Goal: Task Accomplishment & Management: Use online tool/utility

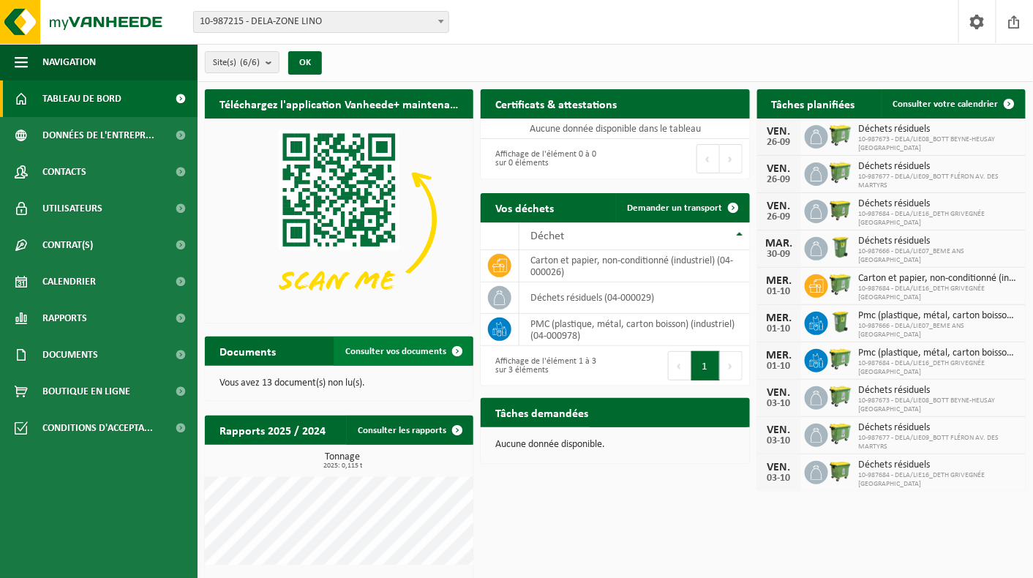
click at [405, 350] on span "Consulter vos documents" at bounding box center [395, 352] width 101 height 10
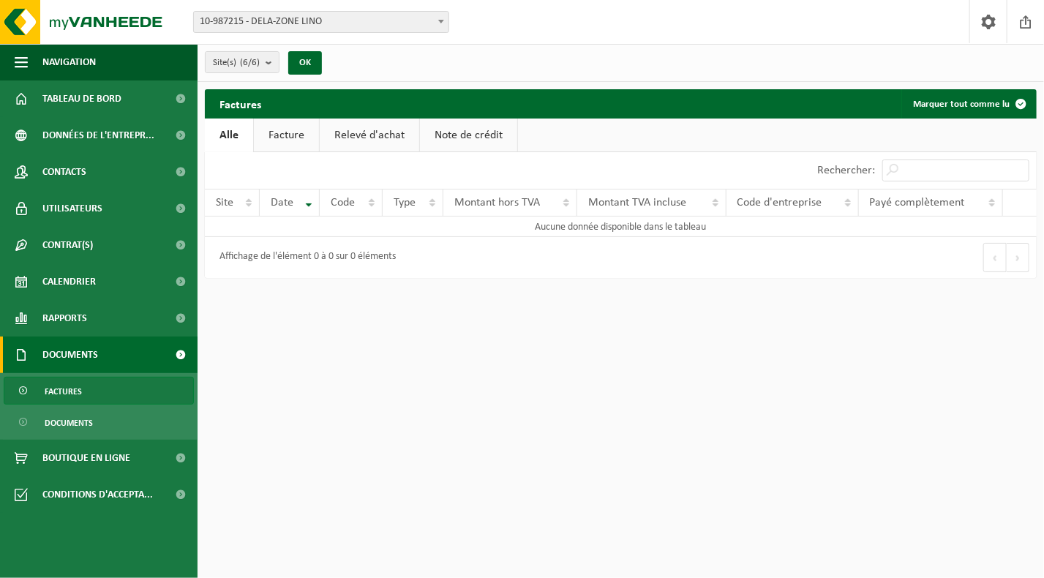
click at [287, 129] on link "Facture" at bounding box center [286, 135] width 65 height 34
click at [226, 139] on link "Alle" at bounding box center [229, 135] width 48 height 34
click at [269, 61] on b "submit" at bounding box center [271, 62] width 13 height 20
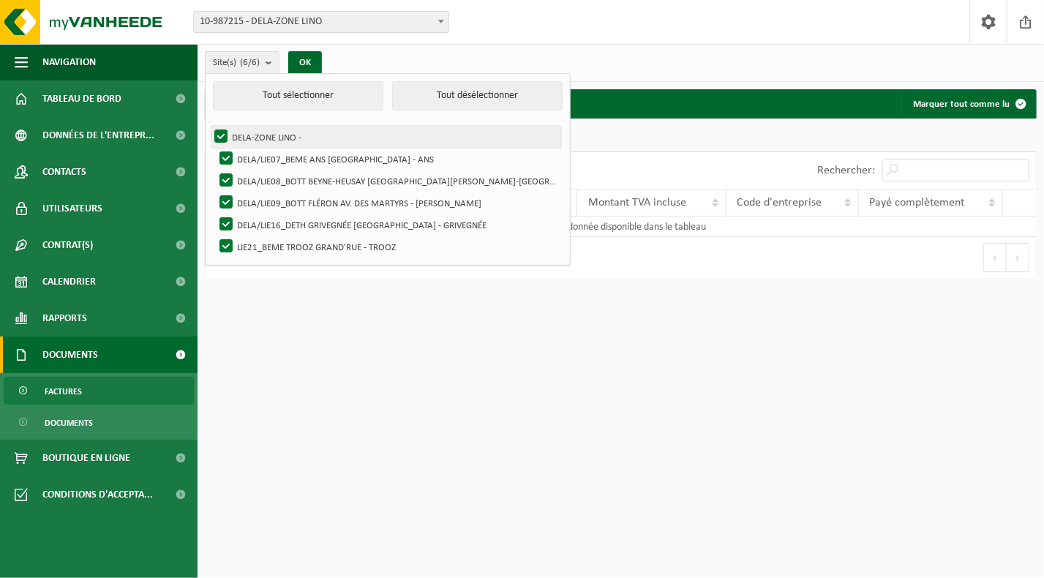
click at [221, 129] on label "DELA-ZONE LINO -" at bounding box center [386, 137] width 350 height 22
click at [209, 126] on input "DELA-ZONE LINO -" at bounding box center [208, 125] width 1 height 1
click at [224, 135] on label "DELA-ZONE LINO -" at bounding box center [386, 137] width 350 height 22
click at [209, 126] on input "DELA-ZONE LINO -" at bounding box center [208, 125] width 1 height 1
click at [221, 137] on label "DELA-ZONE LINO -" at bounding box center [386, 137] width 350 height 22
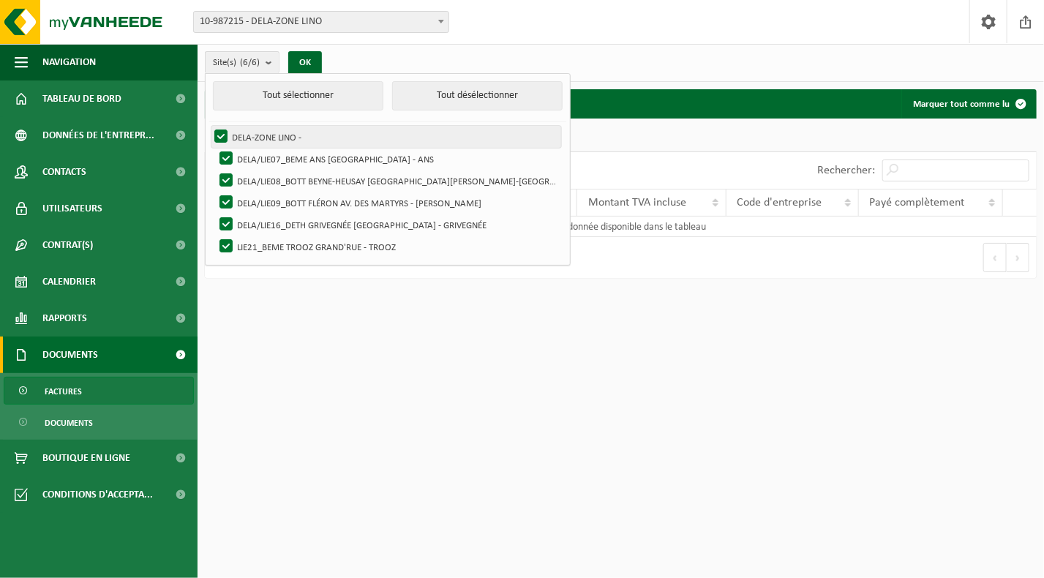
click at [209, 126] on input "DELA-ZONE LINO -" at bounding box center [208, 125] width 1 height 1
checkbox input "false"
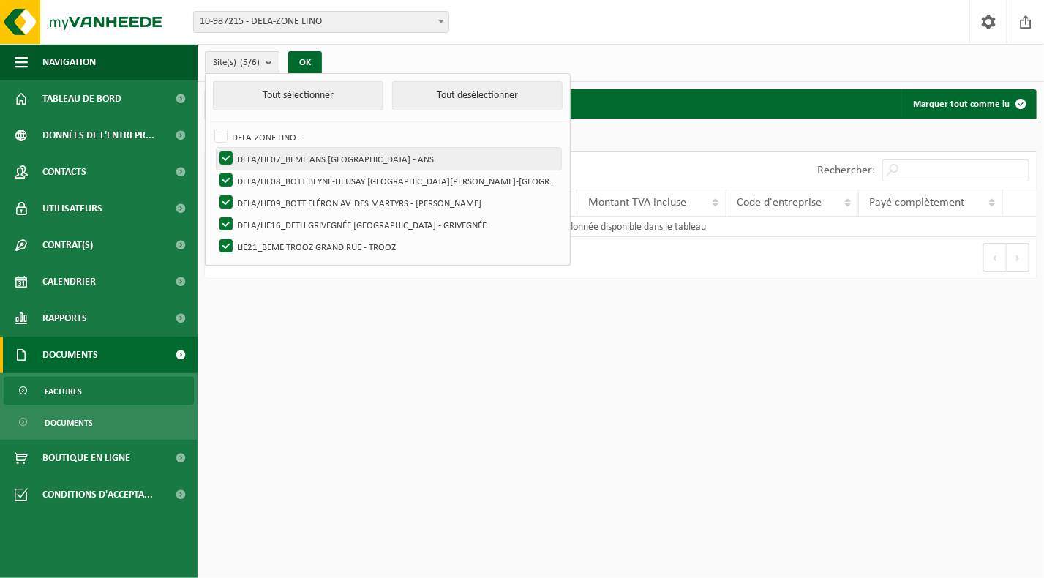
click at [225, 155] on label "DELA/LIE07_BEME ANS [GEOGRAPHIC_DATA] - ANS" at bounding box center [388, 159] width 344 height 22
click at [214, 148] on input "DELA/LIE07_BEME ANS [GEOGRAPHIC_DATA] - ANS" at bounding box center [214, 147] width 1 height 1
checkbox input "false"
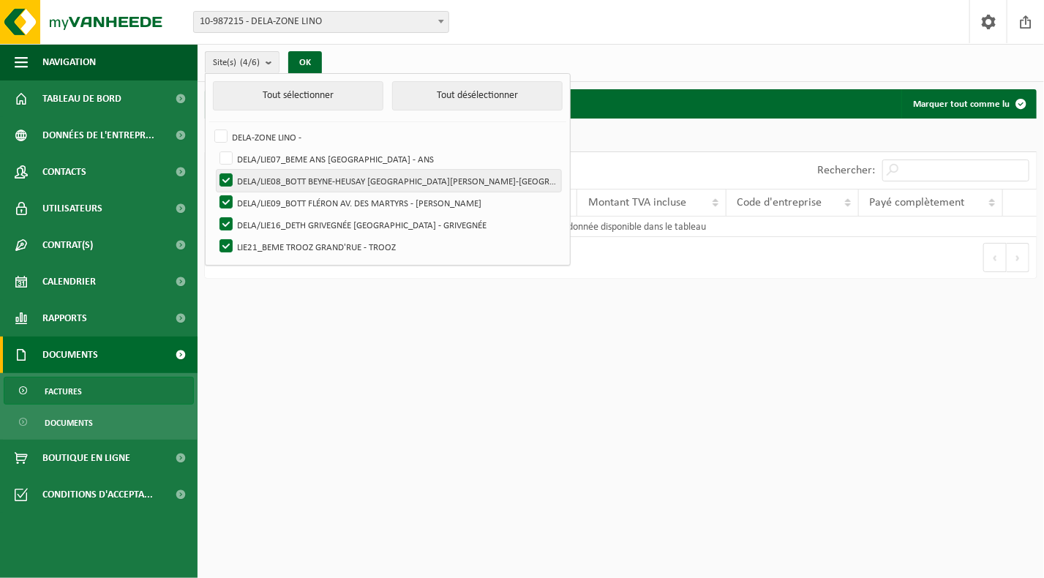
click at [225, 170] on label "DELA/LIE08_BOTT BEYNE-HEUSAY [GEOGRAPHIC_DATA][PERSON_NAME]-[GEOGRAPHIC_DATA]" at bounding box center [388, 181] width 344 height 22
click at [214, 170] on input "DELA/LIE08_BOTT BEYNE-HEUSAY RUE DE HERVE - BEYNE-HEUSAY" at bounding box center [214, 169] width 1 height 1
checkbox input "false"
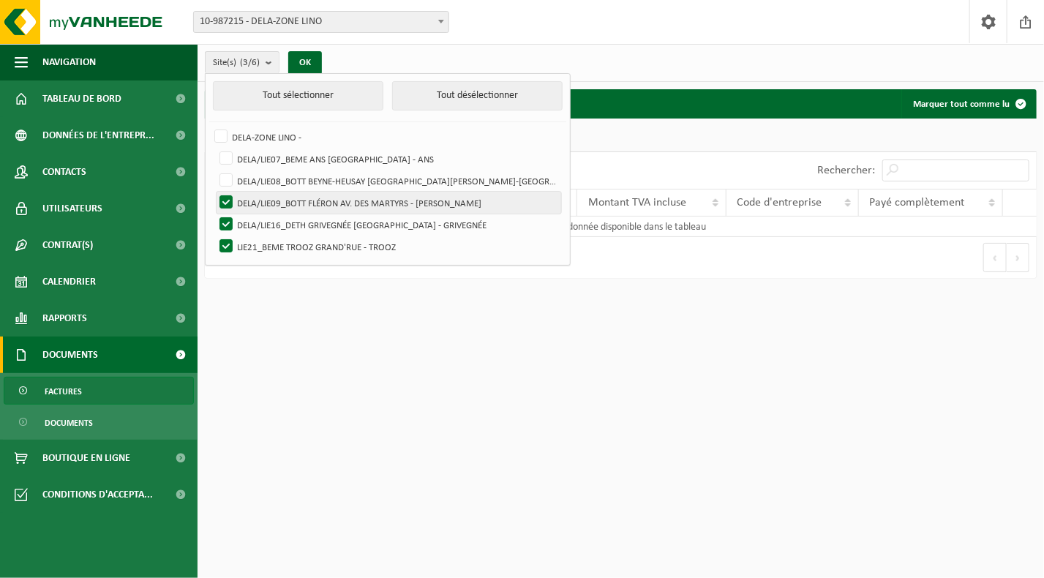
click at [224, 195] on label "DELA/LIE09_BOTT FLÉRON AV. DES MARTYRS - FLÉRON" at bounding box center [388, 203] width 344 height 22
click at [214, 192] on input "DELA/LIE09_BOTT FLÉRON AV. DES MARTYRS - FLÉRON" at bounding box center [214, 191] width 1 height 1
checkbox input "false"
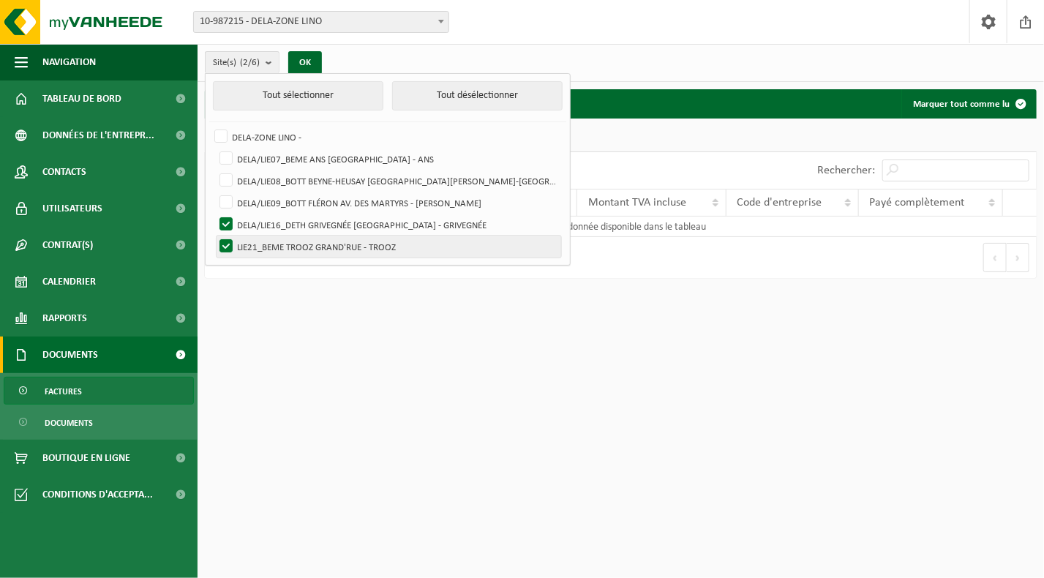
click at [225, 244] on label "LIE21_BEME TROOZ GRAND'RUE - TROOZ" at bounding box center [388, 247] width 344 height 22
click at [214, 236] on input "LIE21_BEME TROOZ GRAND'RUE - TROOZ" at bounding box center [214, 235] width 1 height 1
checkbox input "false"
click at [314, 59] on button "OK" at bounding box center [305, 62] width 34 height 23
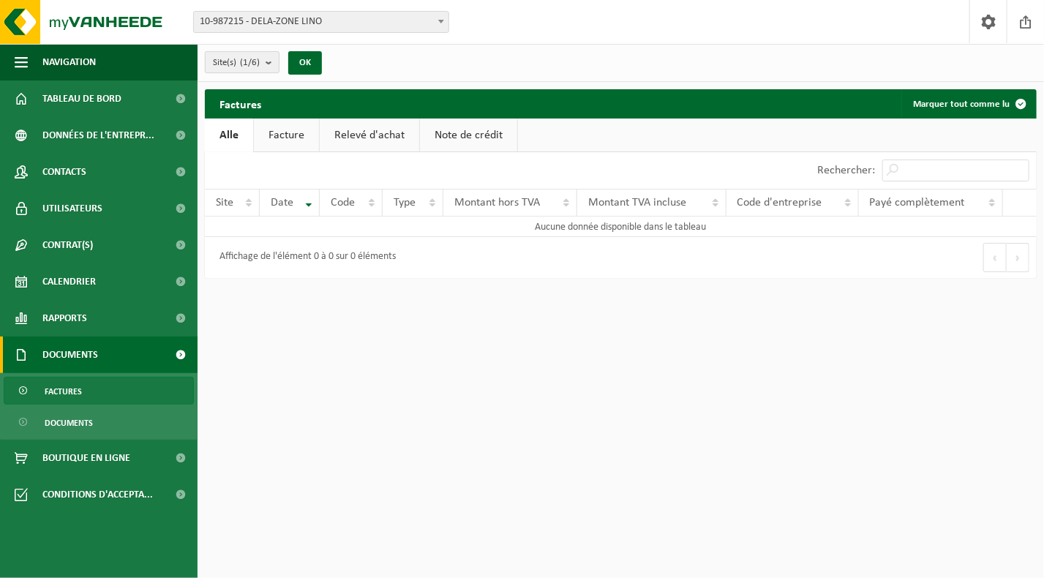
click at [271, 64] on b "submit" at bounding box center [271, 62] width 13 height 20
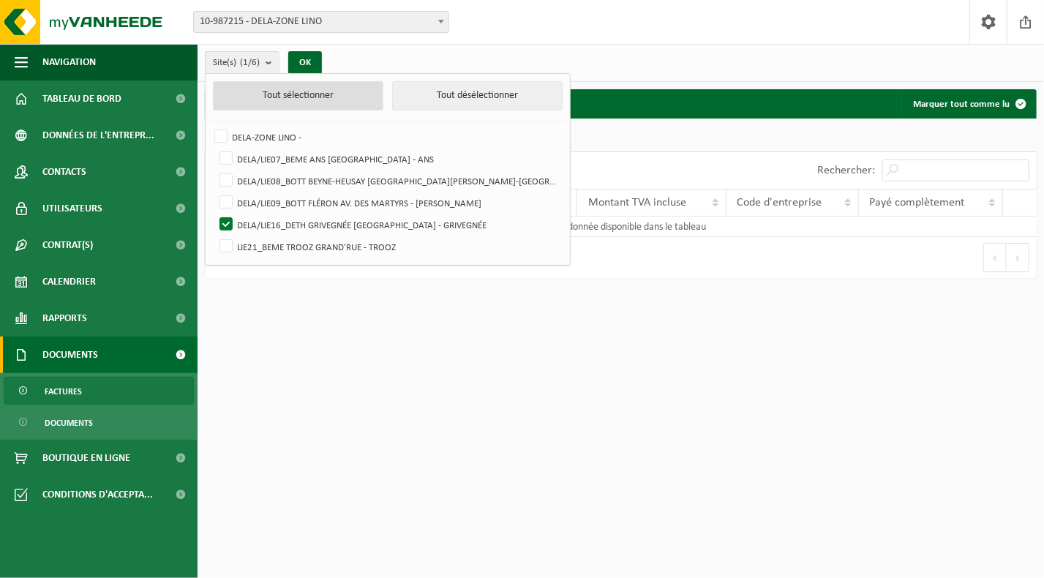
click at [289, 99] on button "Tout sélectionner" at bounding box center [298, 95] width 170 height 29
checkbox input "true"
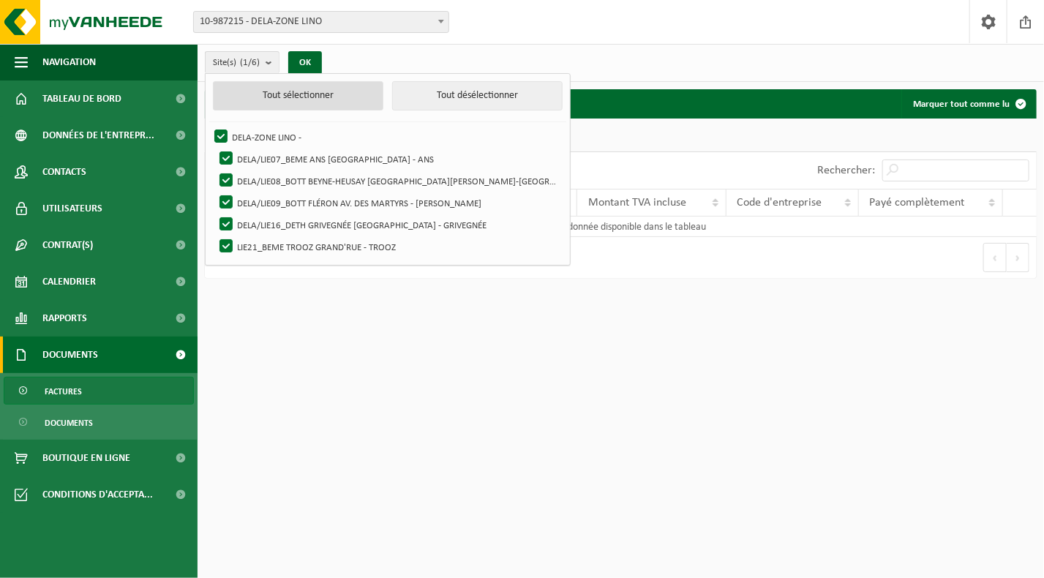
checkbox input "true"
click at [307, 56] on button "OK" at bounding box center [305, 62] width 34 height 23
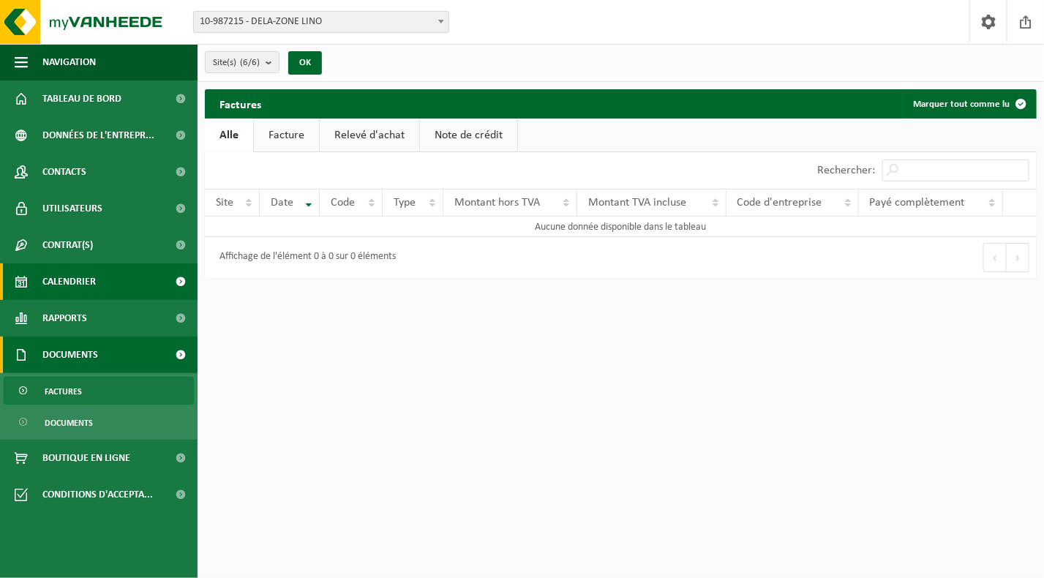
click at [74, 295] on span "Calendrier" at bounding box center [68, 281] width 53 height 37
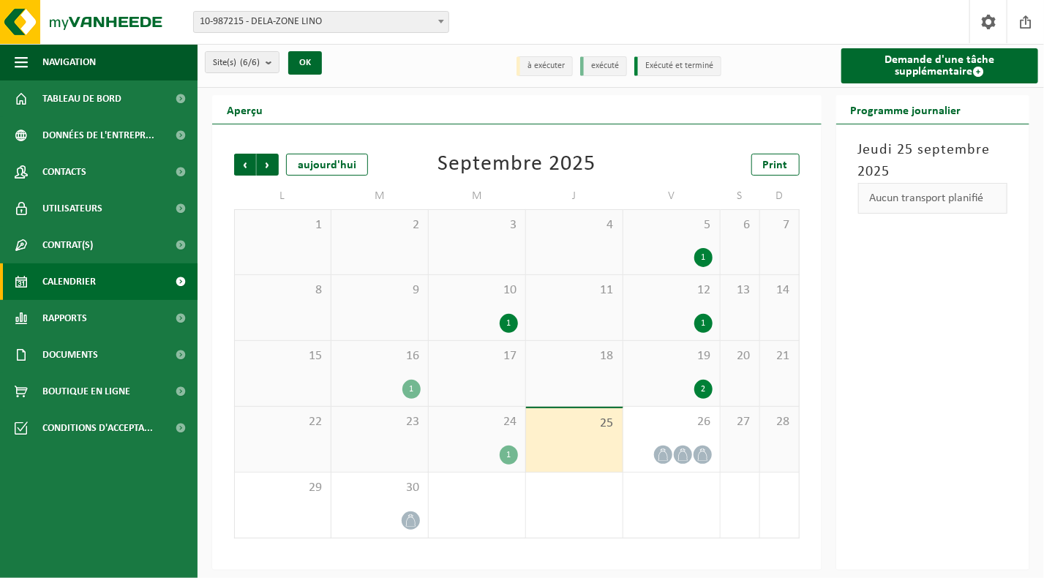
click at [487, 453] on div "1" at bounding box center [477, 454] width 82 height 19
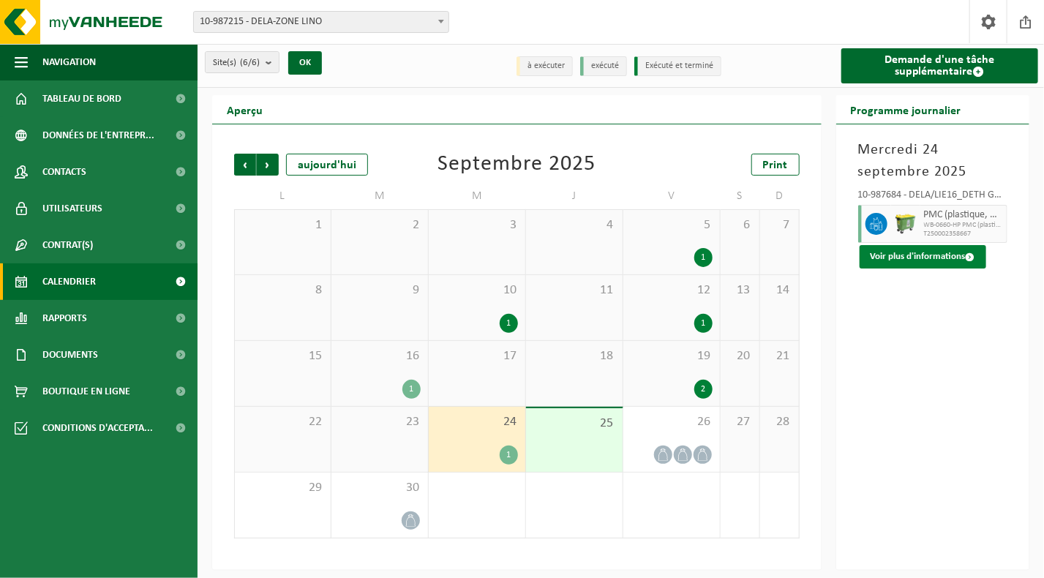
click at [939, 252] on button "Voir plus d'informations" at bounding box center [922, 256] width 127 height 23
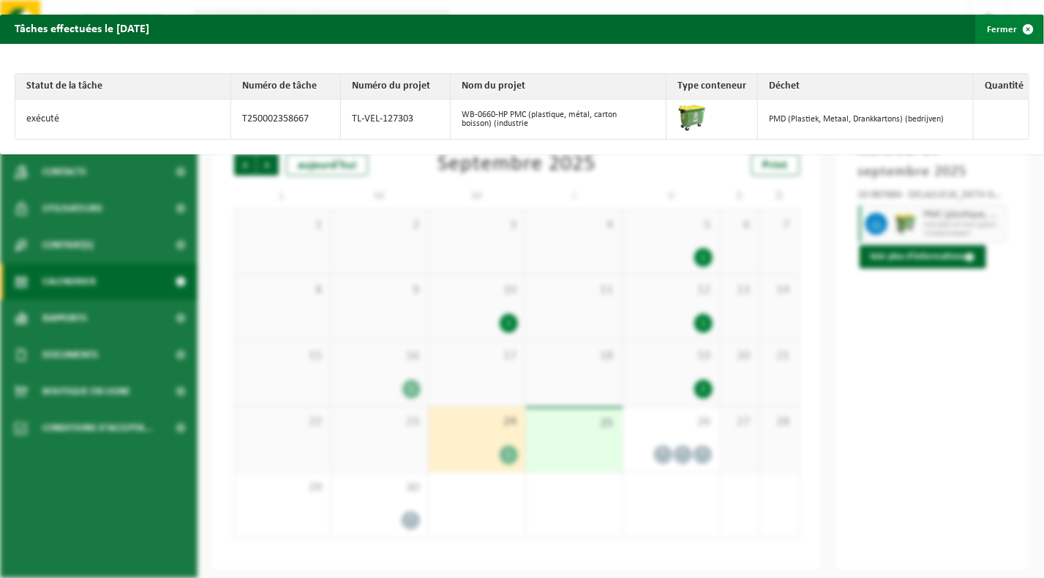
click at [1016, 26] on span "button" at bounding box center [1027, 29] width 29 height 29
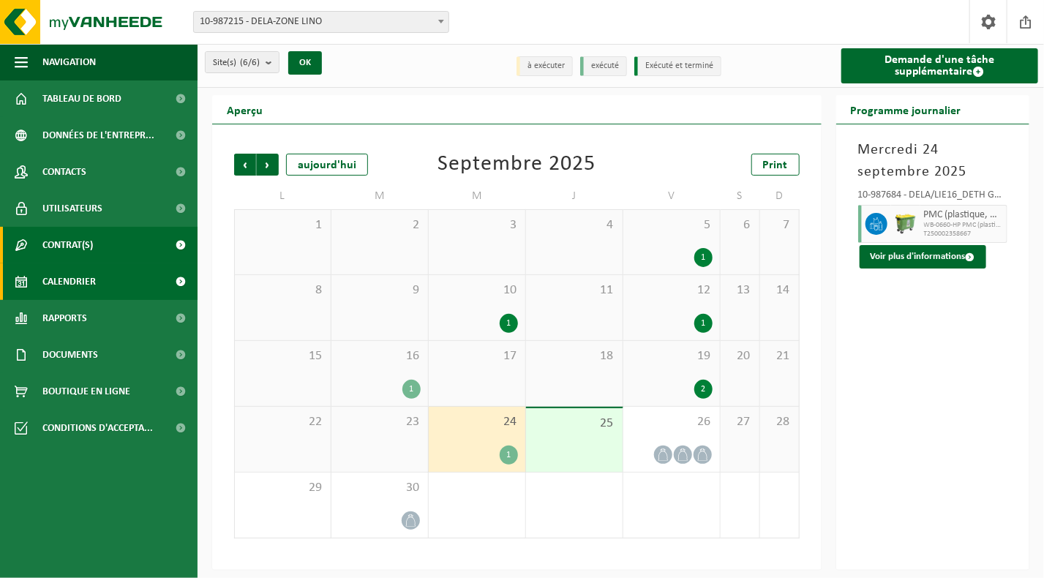
click at [108, 247] on link "Contrat(s)" at bounding box center [98, 245] width 197 height 37
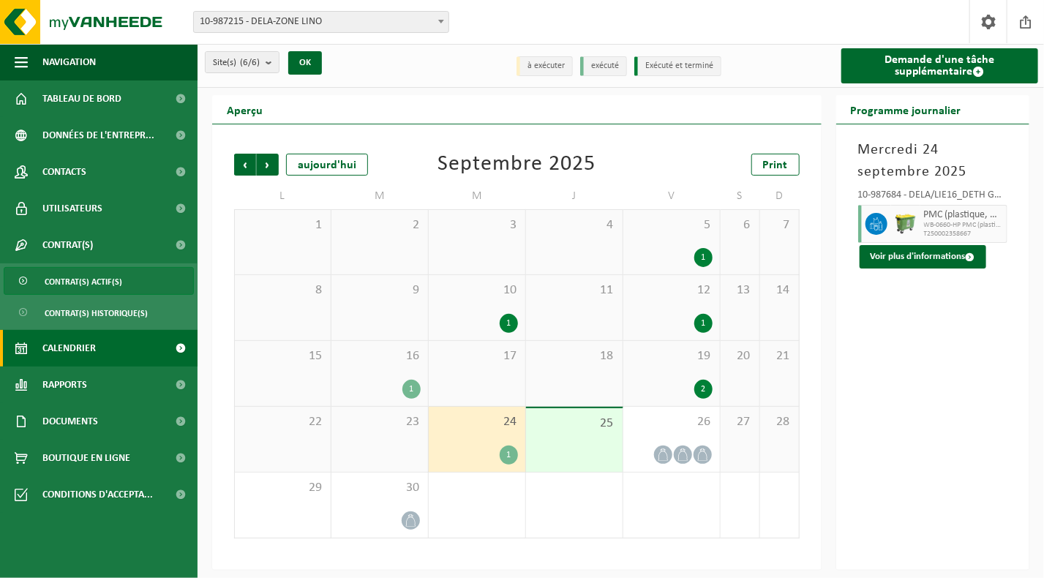
click at [102, 285] on span "Contrat(s) actif(s)" at bounding box center [84, 282] width 78 height 28
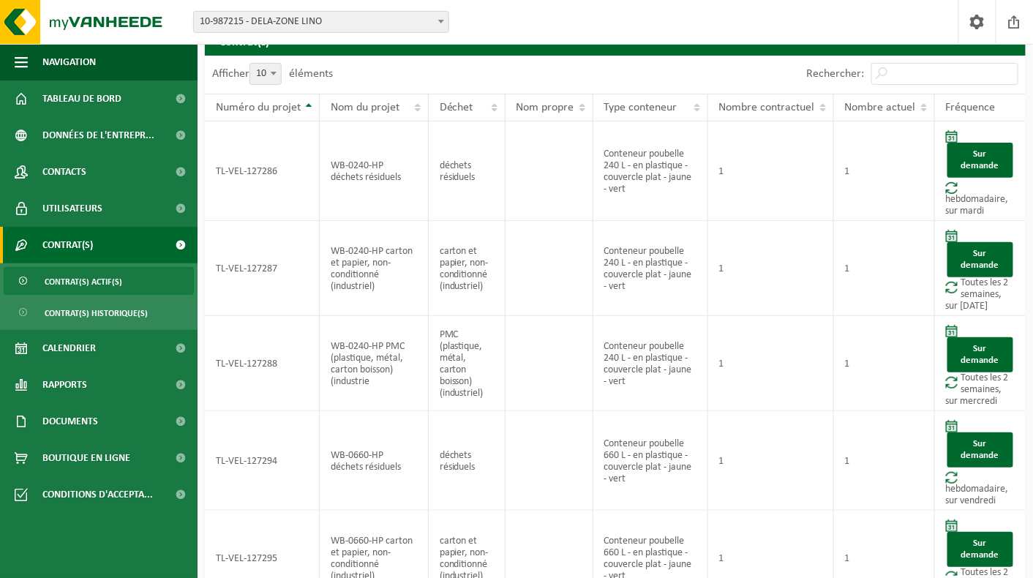
scroll to position [39, 0]
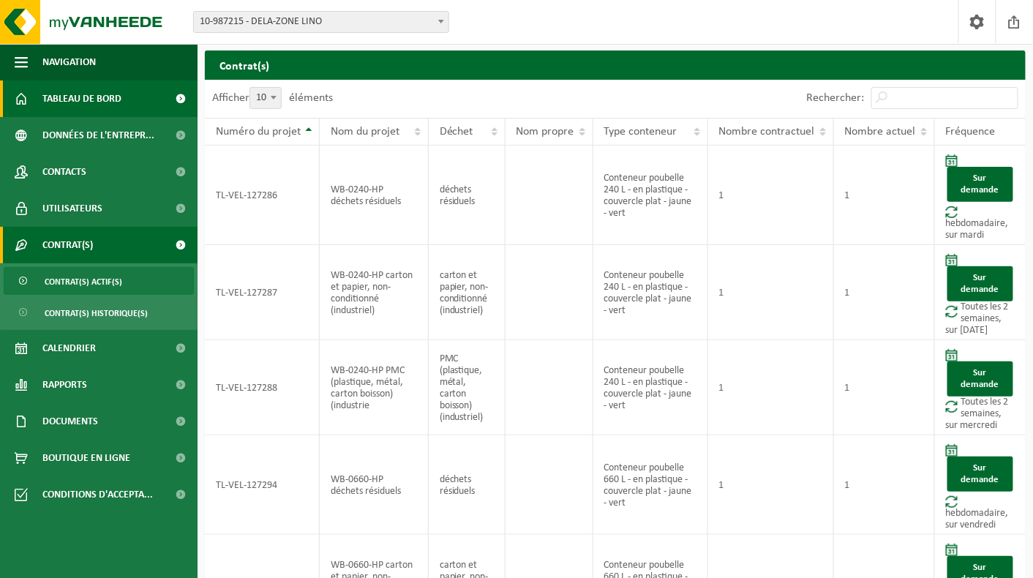
click at [69, 99] on span "Tableau de bord" at bounding box center [81, 98] width 79 height 37
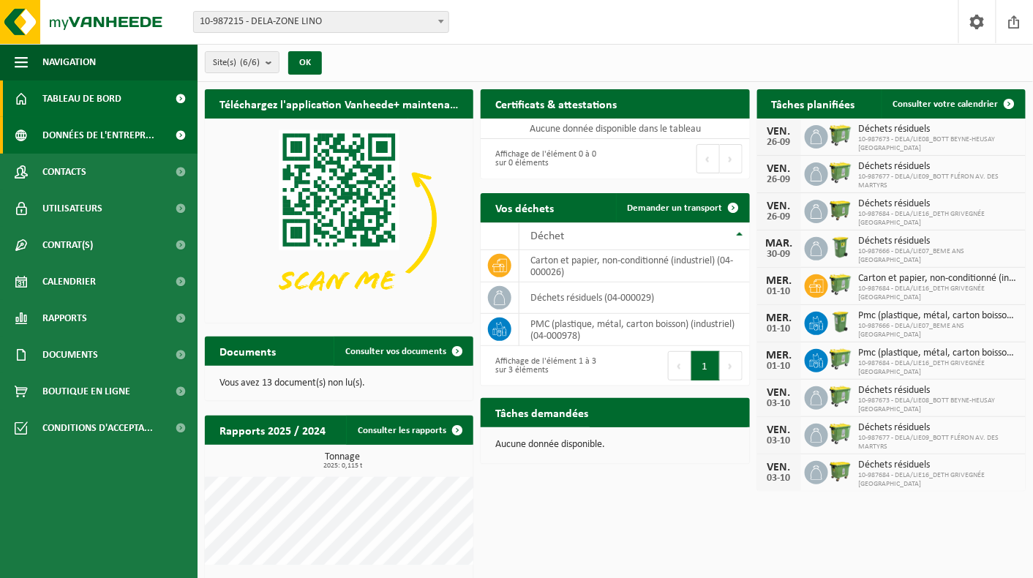
click at [86, 130] on span "Données de l'entrepr..." at bounding box center [98, 135] width 112 height 37
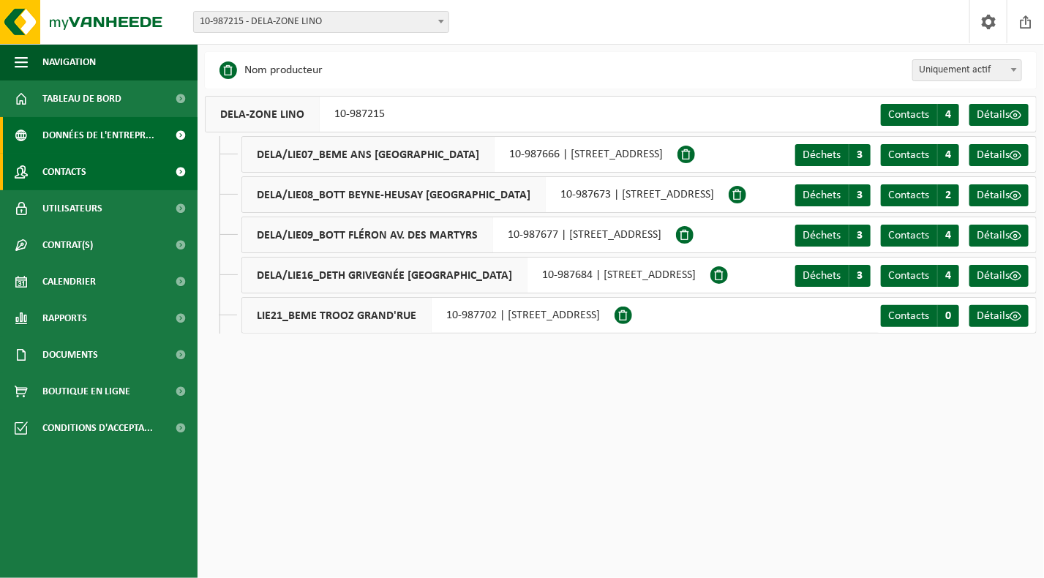
click at [102, 165] on link "Contacts" at bounding box center [98, 172] width 197 height 37
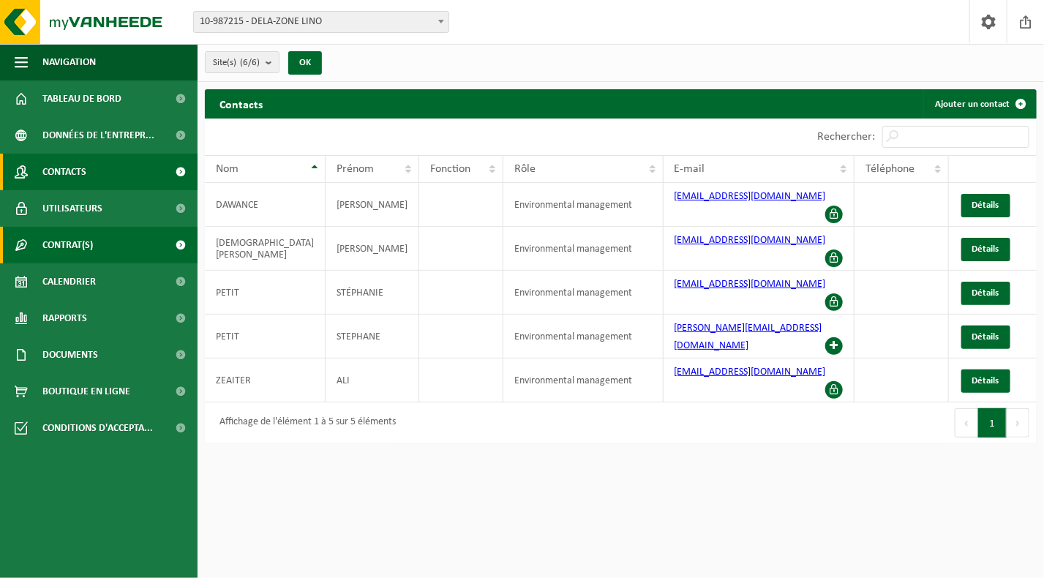
click at [86, 241] on span "Contrat(s)" at bounding box center [67, 245] width 50 height 37
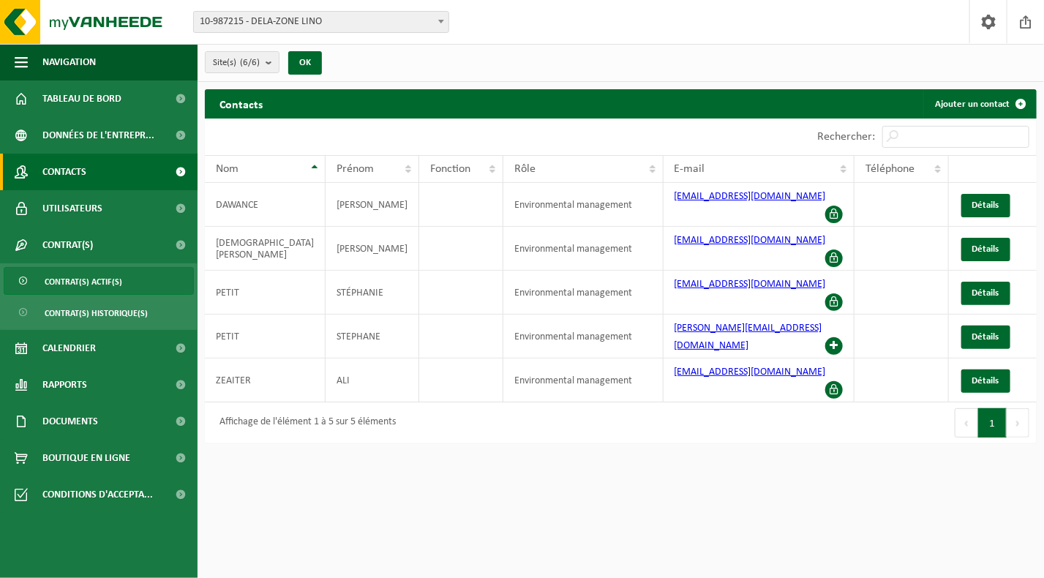
click at [88, 285] on span "Contrat(s) actif(s)" at bounding box center [84, 282] width 78 height 28
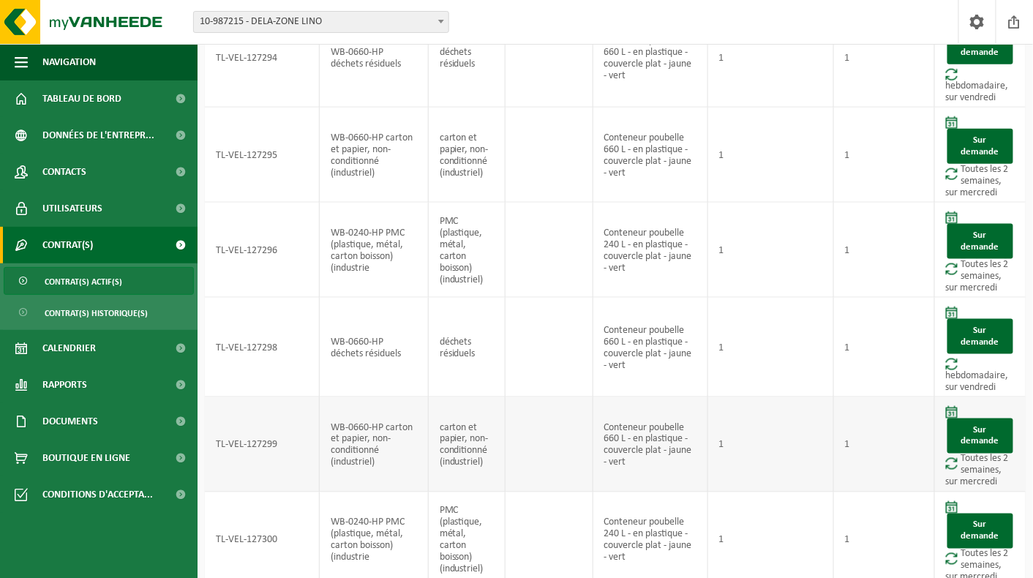
scroll to position [618, 0]
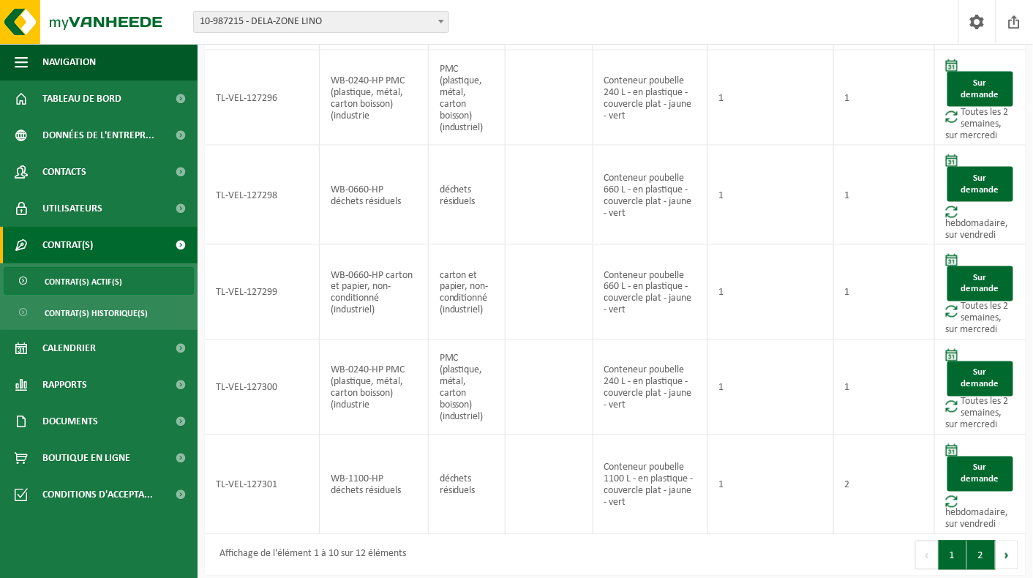
click at [976, 550] on button "2" at bounding box center [981, 554] width 29 height 29
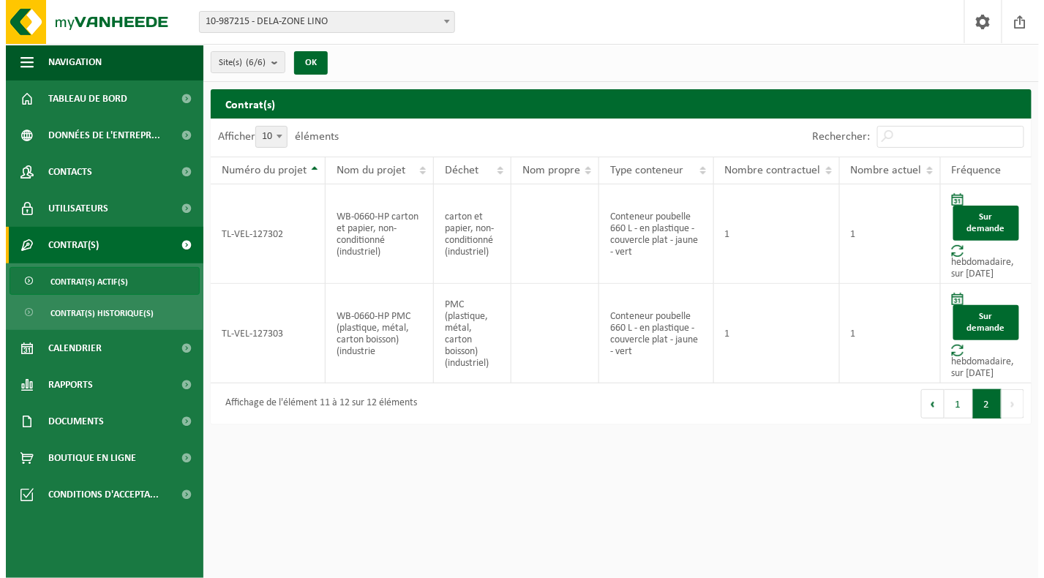
scroll to position [0, 0]
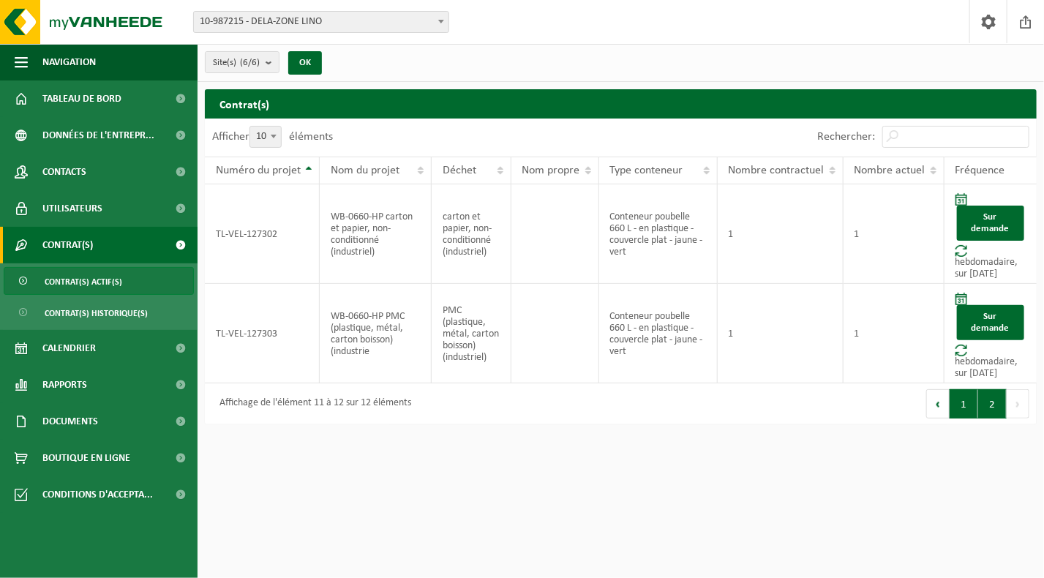
click at [960, 414] on button "1" at bounding box center [963, 403] width 29 height 29
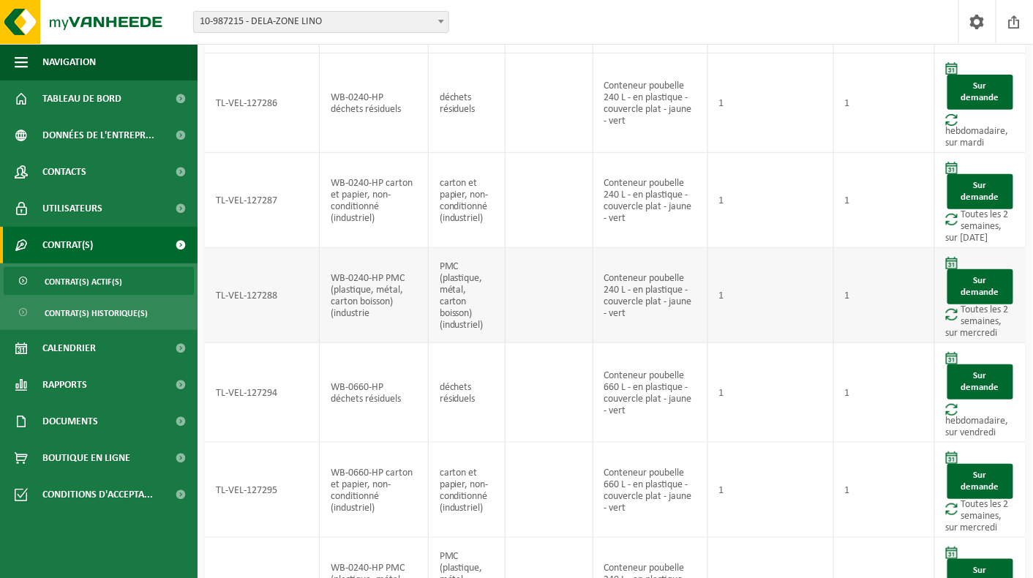
scroll to position [130, 0]
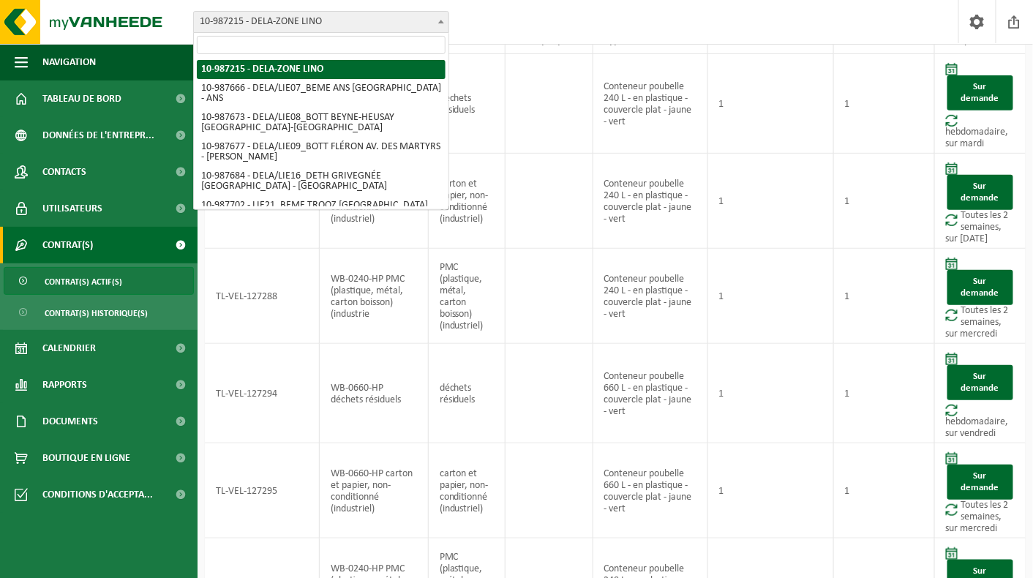
click at [443, 28] on span at bounding box center [441, 21] width 15 height 19
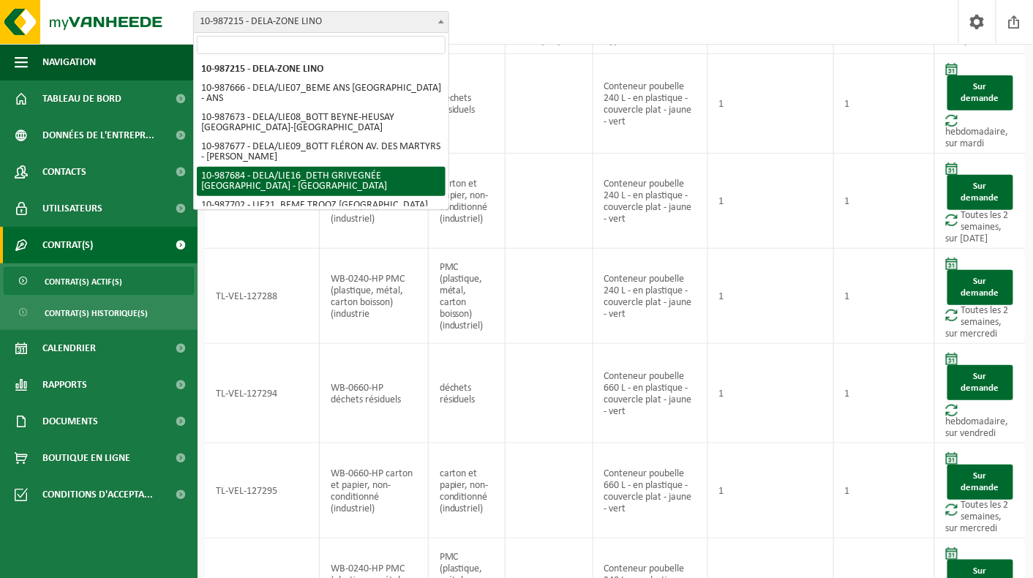
select select "167322"
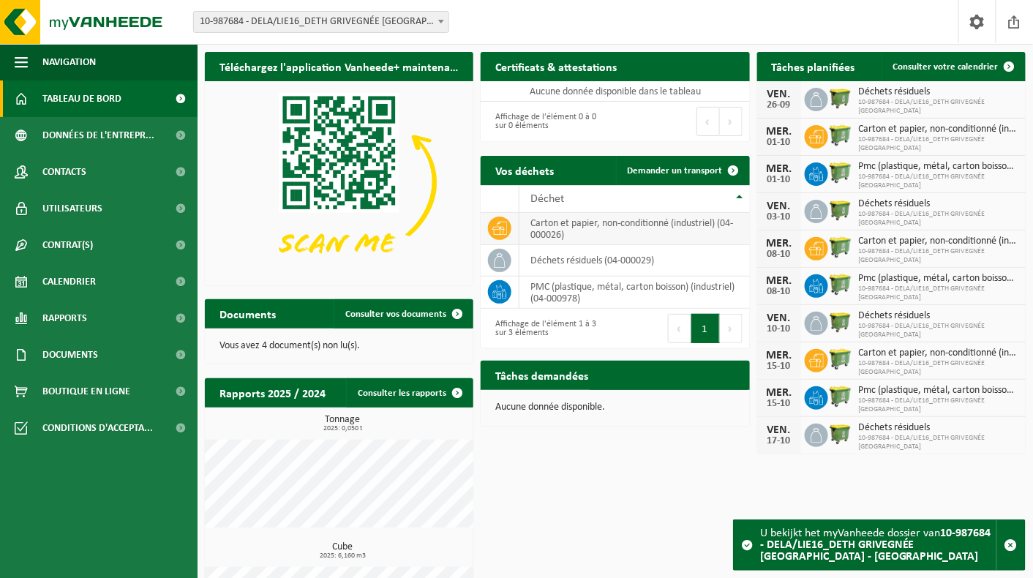
click at [576, 222] on td "carton et papier, non-conditionné (industriel) (04-000026)" at bounding box center [634, 229] width 230 height 32
click at [739, 191] on th "Déchet" at bounding box center [634, 199] width 230 height 28
click at [737, 168] on span at bounding box center [733, 170] width 29 height 29
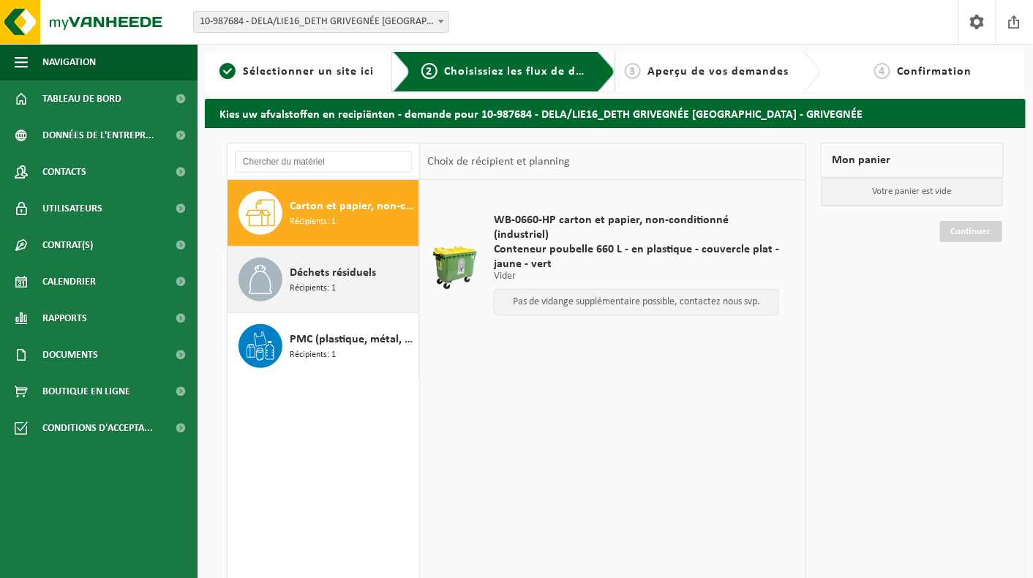
click at [322, 282] on span "Récipients: 1" at bounding box center [313, 289] width 46 height 14
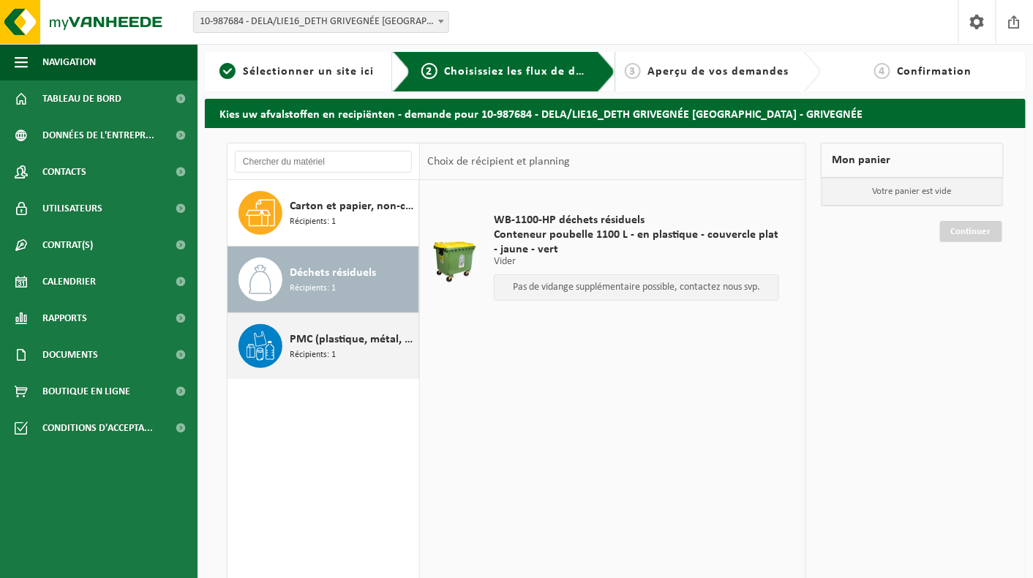
click at [336, 341] on span "PMC (plastique, métal, carton boisson) (industriel)" at bounding box center [352, 340] width 125 height 18
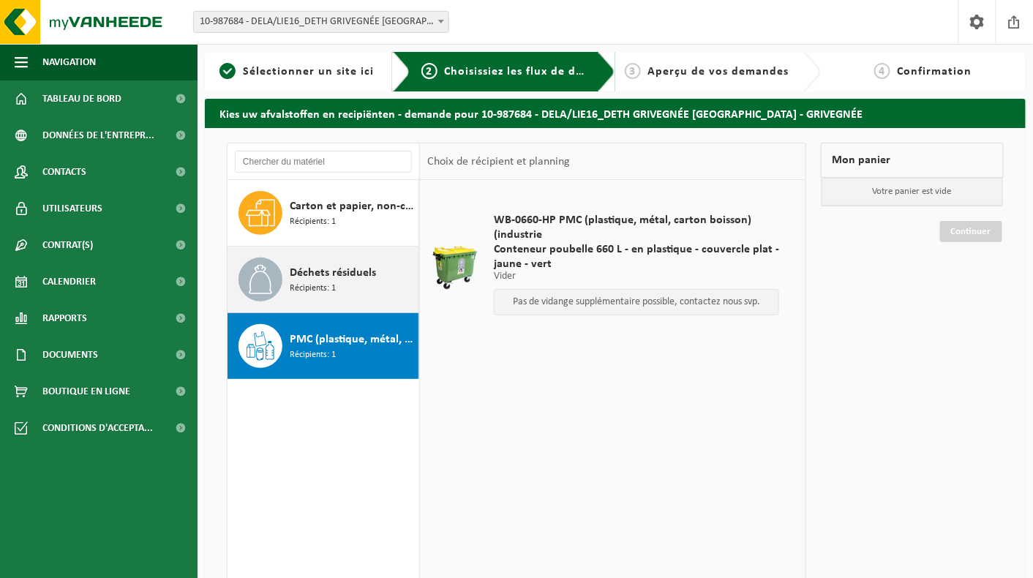
click at [327, 276] on span "Déchets résiduels" at bounding box center [333, 273] width 86 height 18
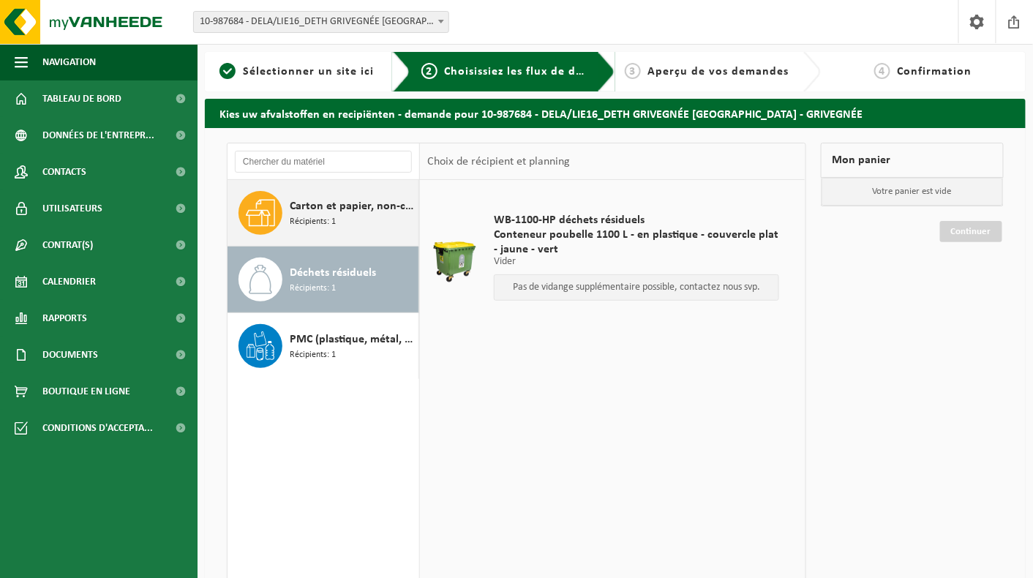
click at [334, 205] on span "Carton et papier, non-conditionné (industriel)" at bounding box center [352, 206] width 125 height 18
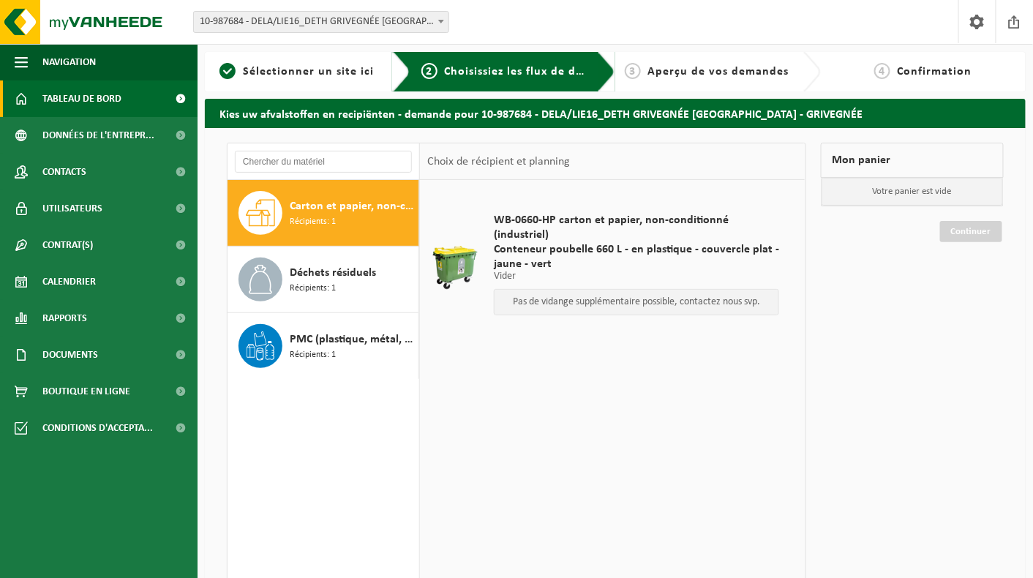
click at [76, 97] on span "Tableau de bord" at bounding box center [81, 98] width 79 height 37
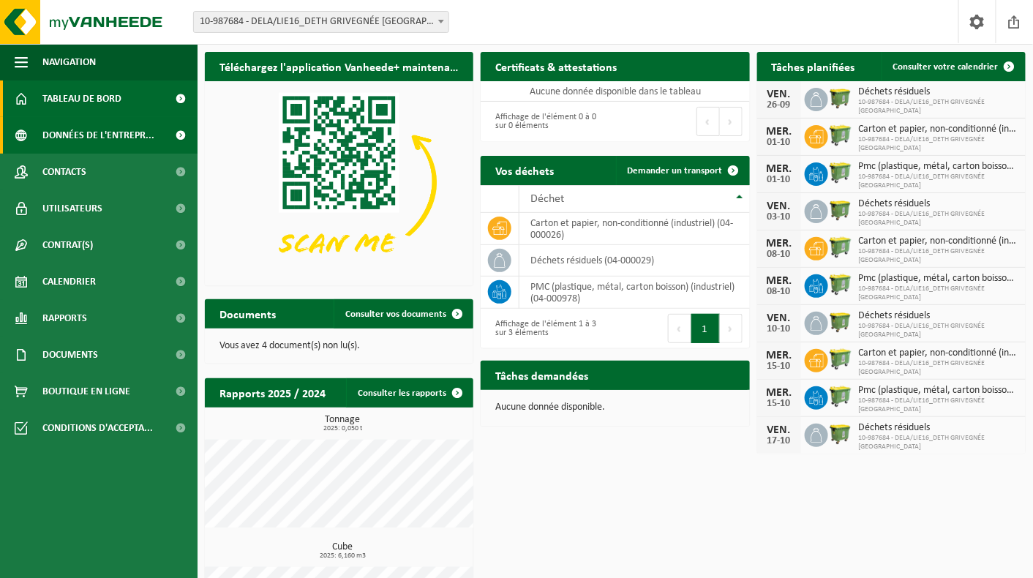
click at [83, 134] on span "Données de l'entrepr..." at bounding box center [98, 135] width 112 height 37
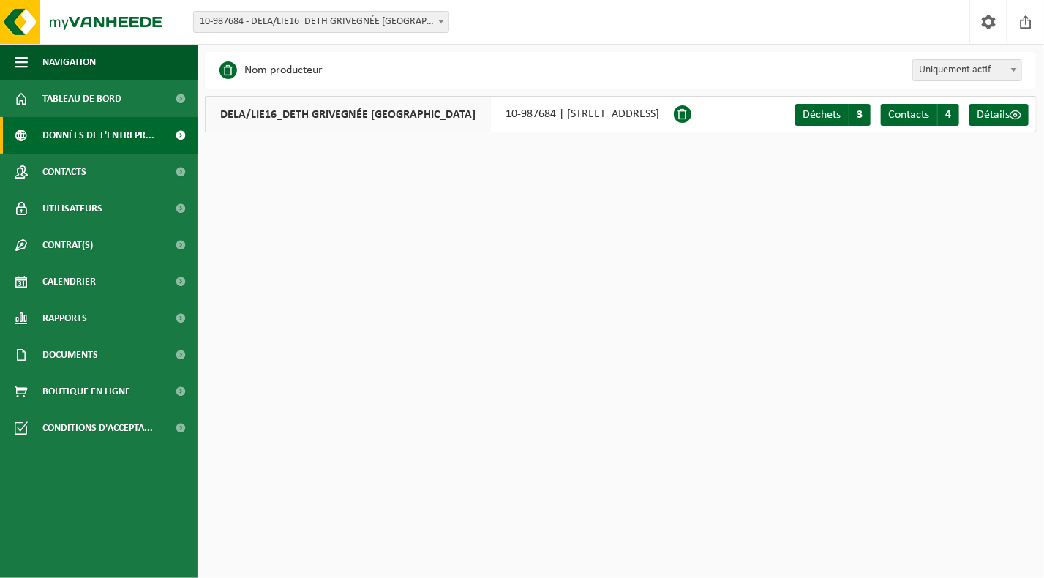
drag, startPoint x: 75, startPoint y: 1, endPoint x: 513, endPoint y: 26, distance: 439.6
click at [513, 26] on div "Site: 10-987215 - DELA-ZONE LINO 10-987666 - DELA/LIE07_BEME ANS RUE DES FRANÇA…" at bounding box center [522, 22] width 1044 height 45
click at [142, 29] on img at bounding box center [88, 22] width 176 height 44
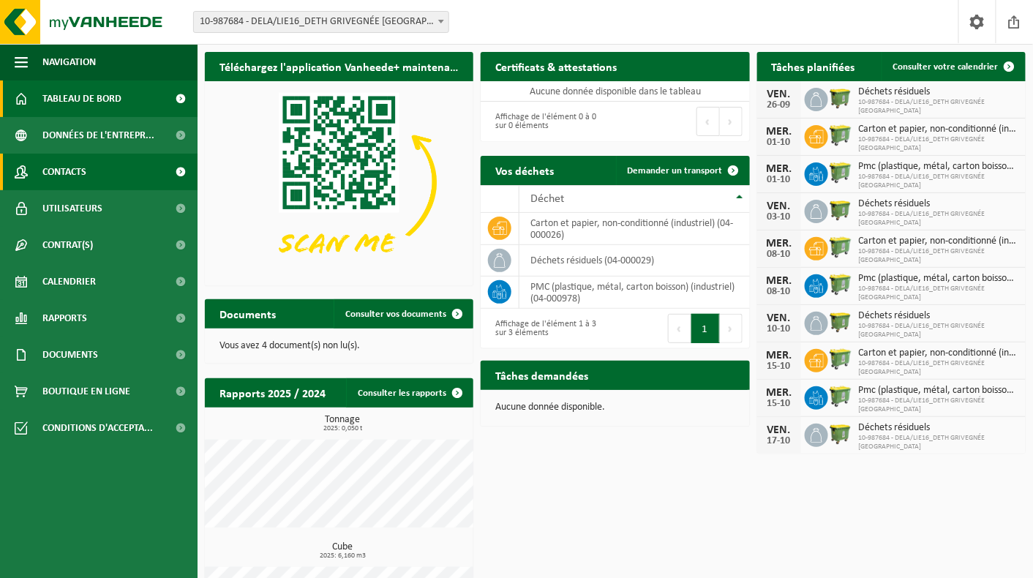
click at [64, 167] on span "Contacts" at bounding box center [64, 172] width 44 height 37
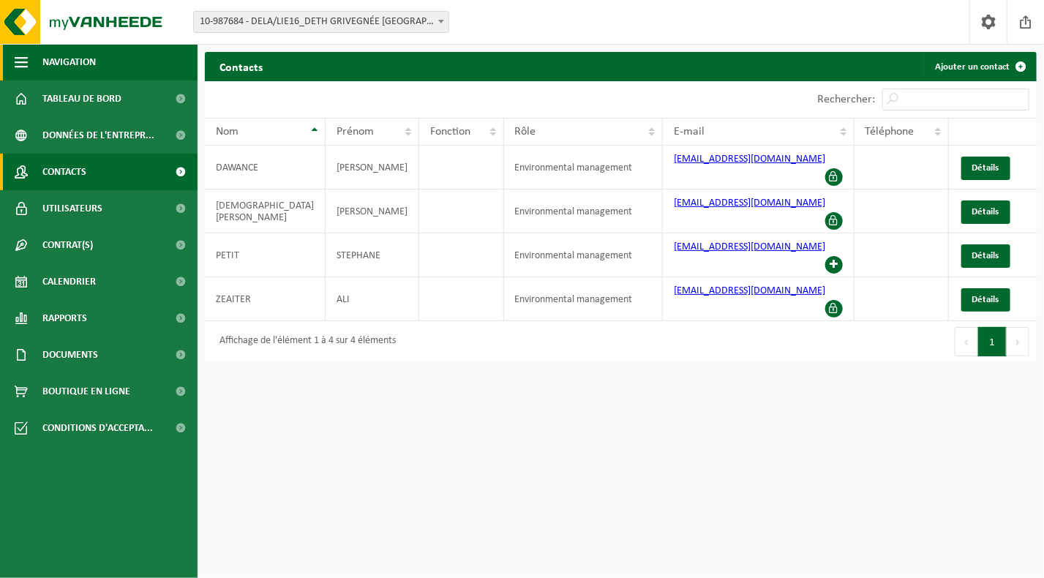
click at [23, 61] on span "button" at bounding box center [21, 62] width 13 height 37
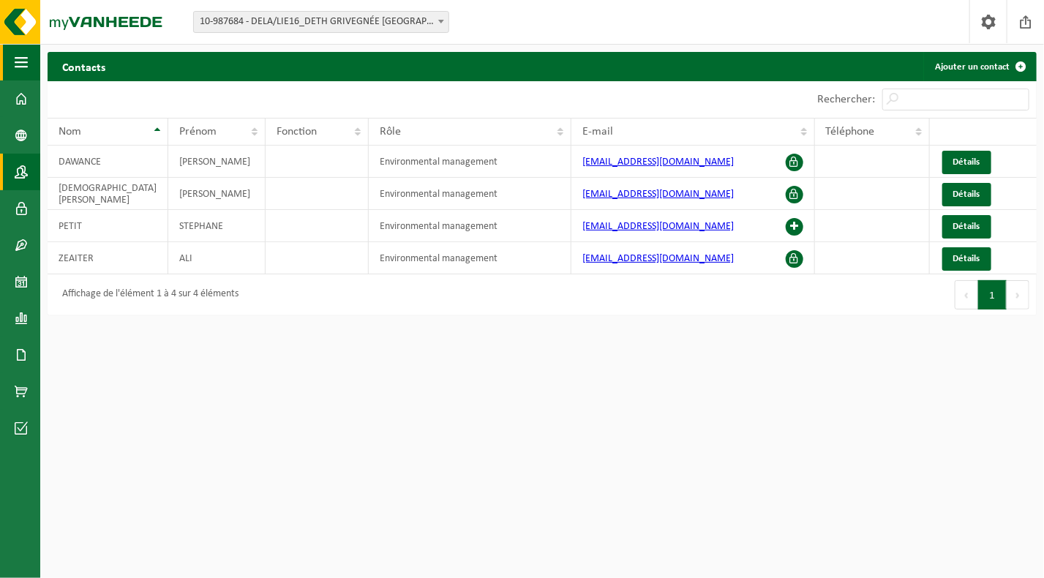
click at [23, 61] on span "button" at bounding box center [21, 62] width 13 height 37
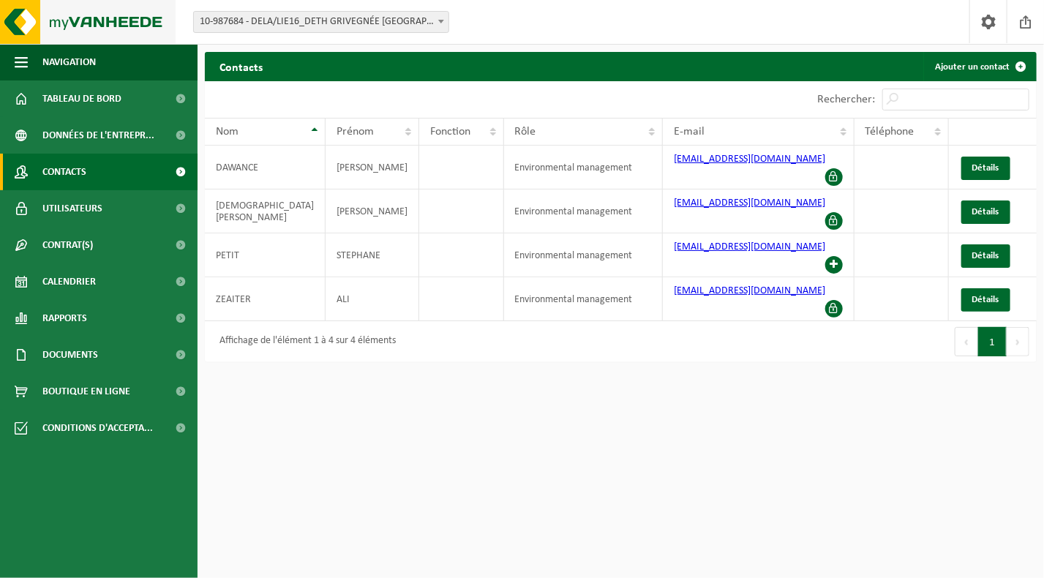
click at [14, 18] on img at bounding box center [88, 22] width 176 height 44
